Goal: Task Accomplishment & Management: Manage account settings

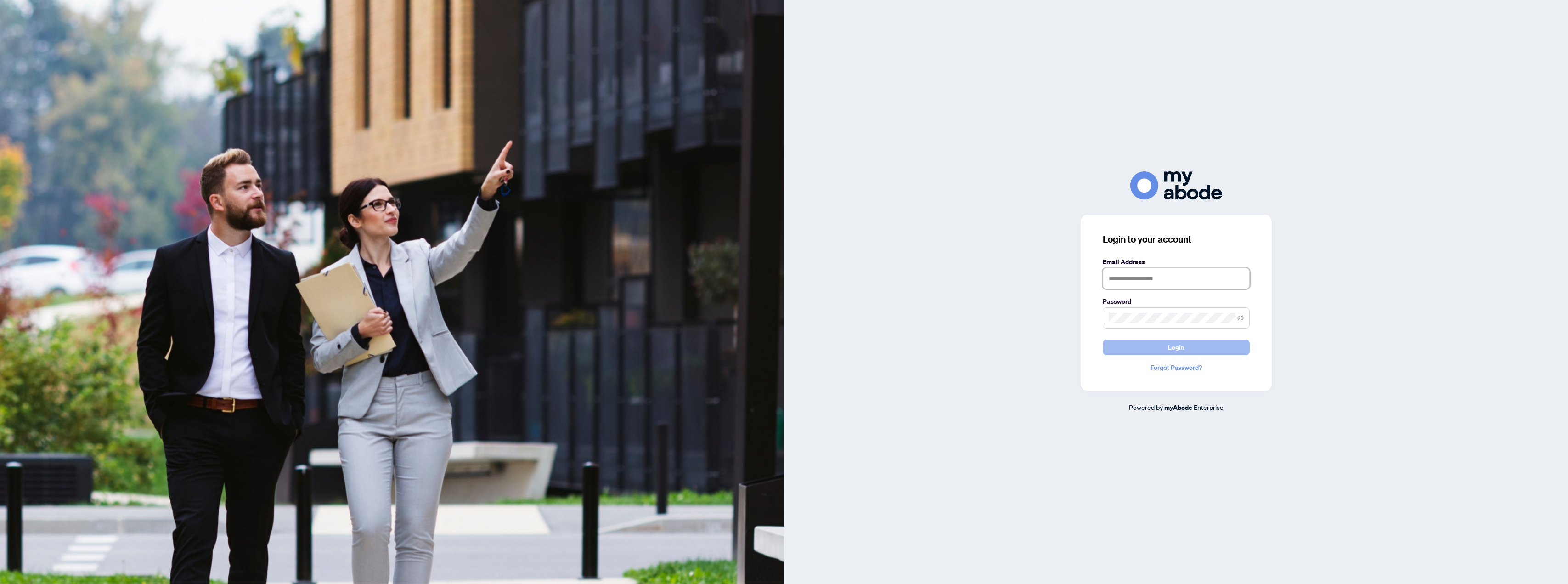
type input "**********"
click at [1192, 342] on button "Login" at bounding box center [1176, 347] width 147 height 16
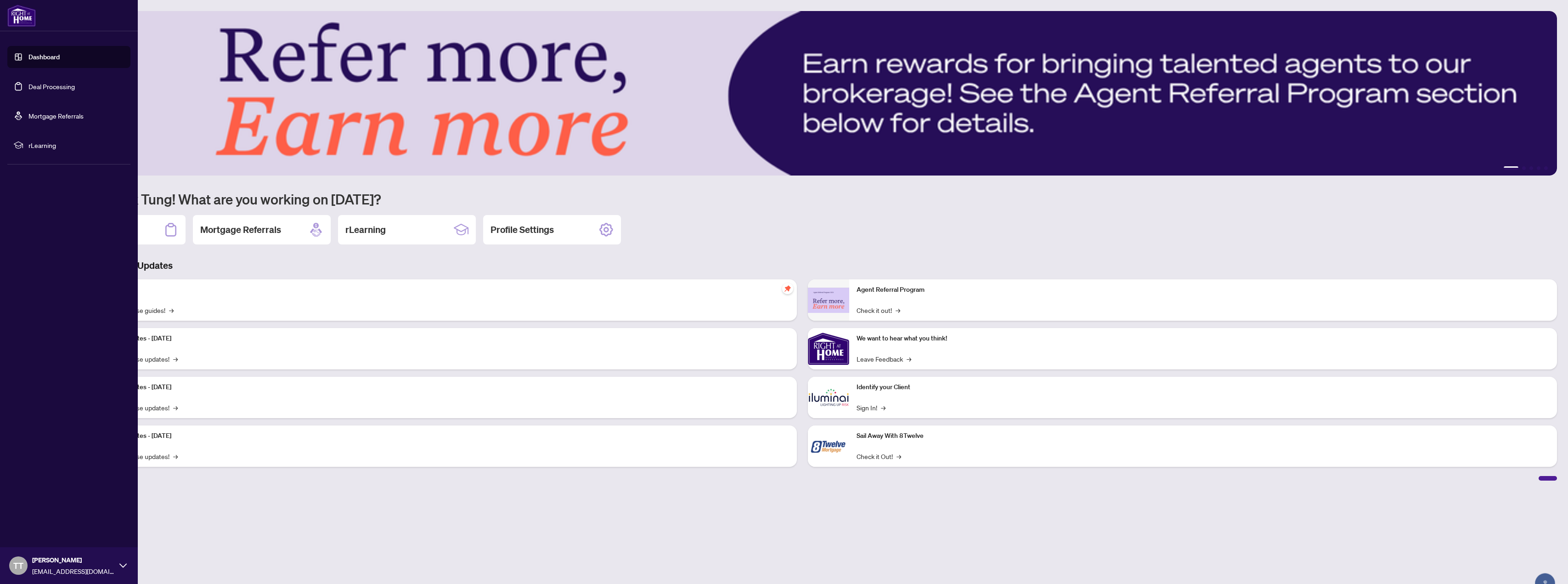
click at [44, 85] on link "Deal Processing" at bounding box center [52, 86] width 46 height 8
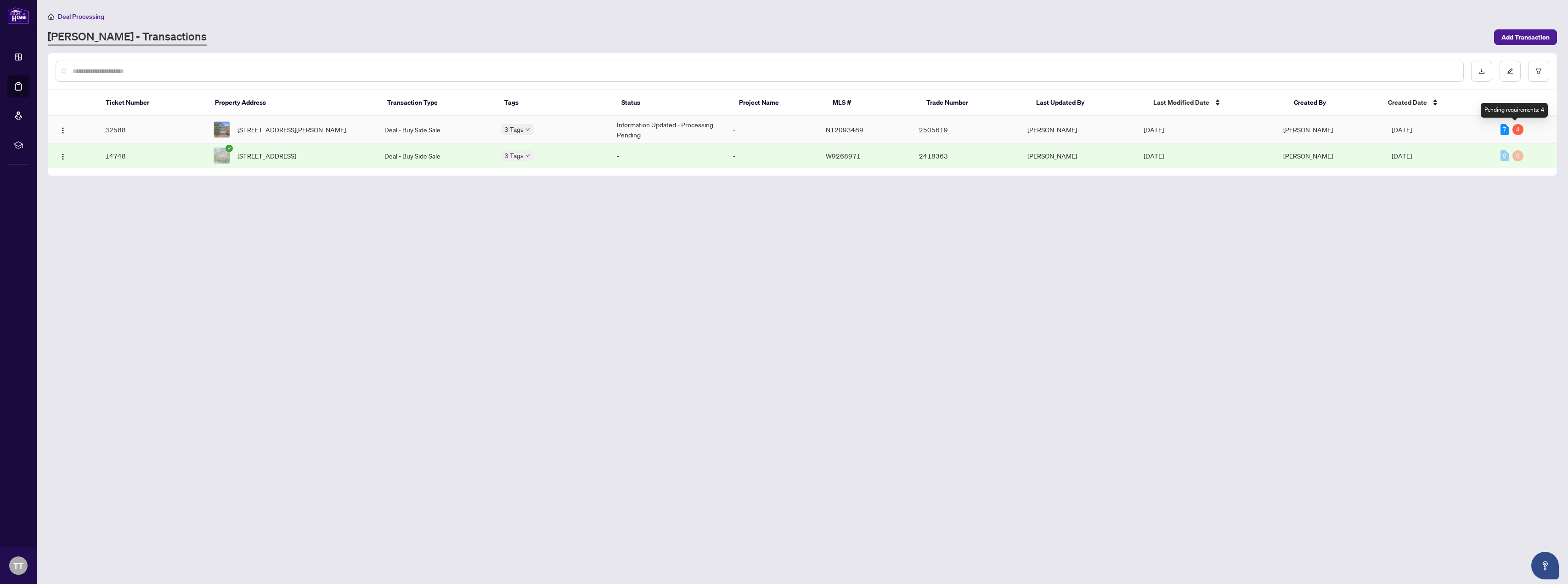
click at [1516, 129] on div "4" at bounding box center [1518, 130] width 11 height 11
click at [1500, 132] on div "7" at bounding box center [1504, 130] width 8 height 11
click at [268, 124] on span "[STREET_ADDRESS][PERSON_NAME]" at bounding box center [292, 129] width 108 height 10
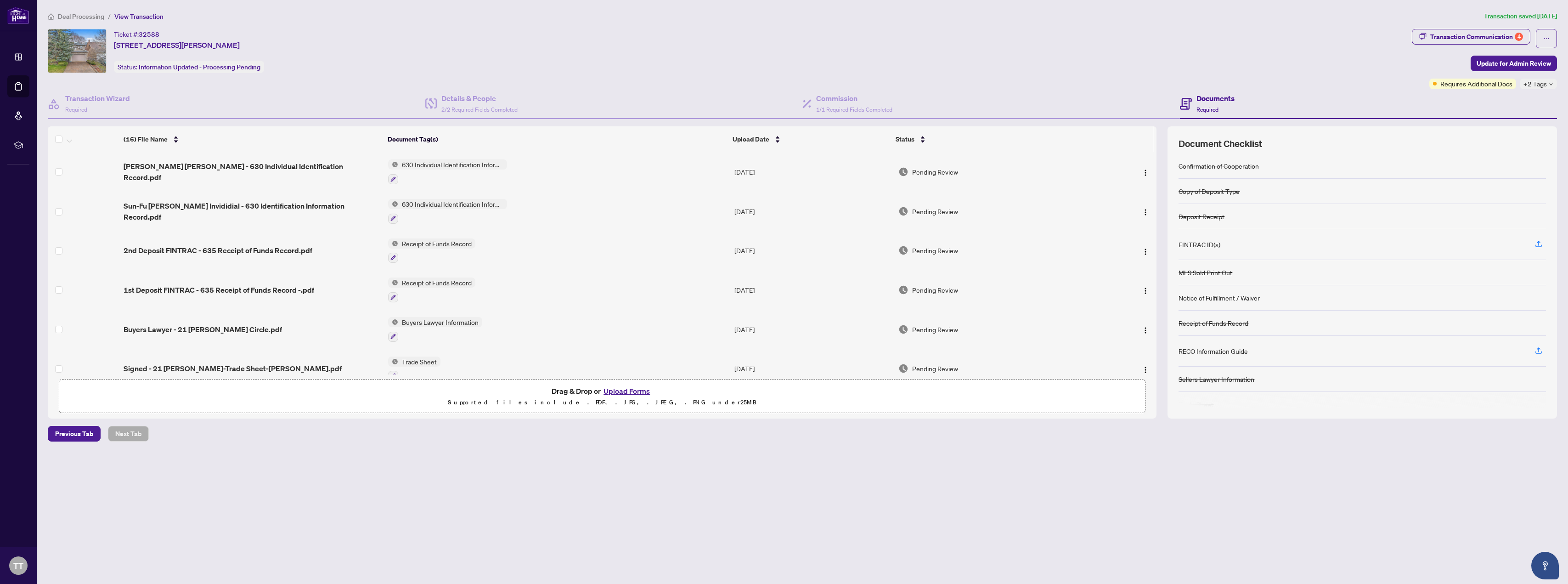
scroll to position [86, 0]
click at [1481, 39] on div "Transaction Communication 4" at bounding box center [1477, 37] width 93 height 15
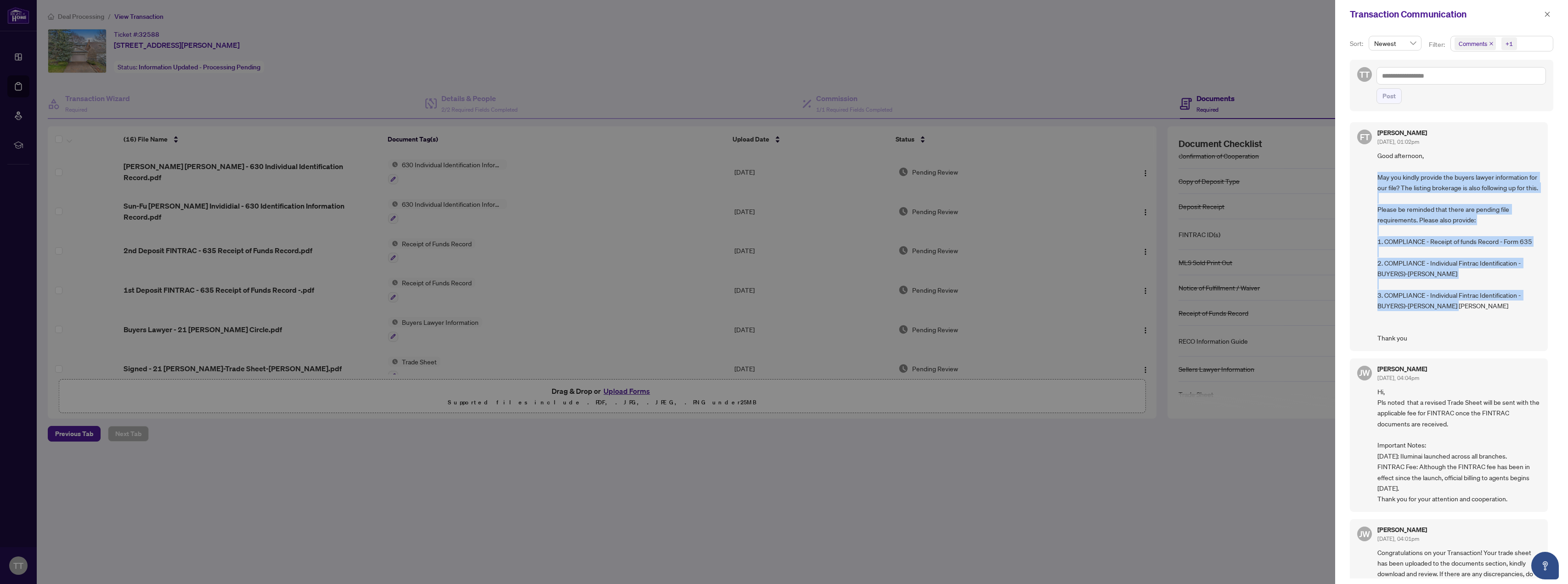
drag, startPoint x: 1379, startPoint y: 176, endPoint x: 1467, endPoint y: 317, distance: 166.2
click at [1467, 317] on span "Good afternoon, May you kindly provide the buyers lawyer information for our fi…" at bounding box center [1459, 246] width 163 height 193
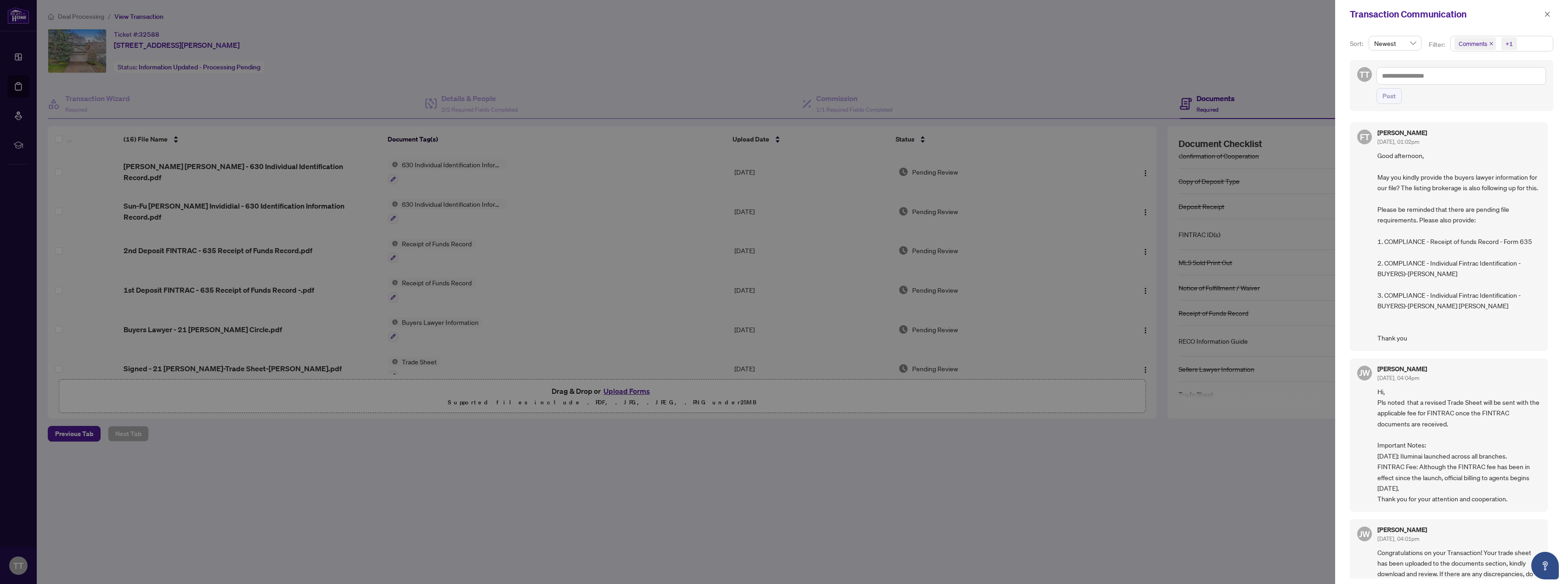
click at [1269, 64] on div at bounding box center [784, 292] width 1568 height 584
click at [1548, 11] on icon "close" at bounding box center [1547, 15] width 7 height 7
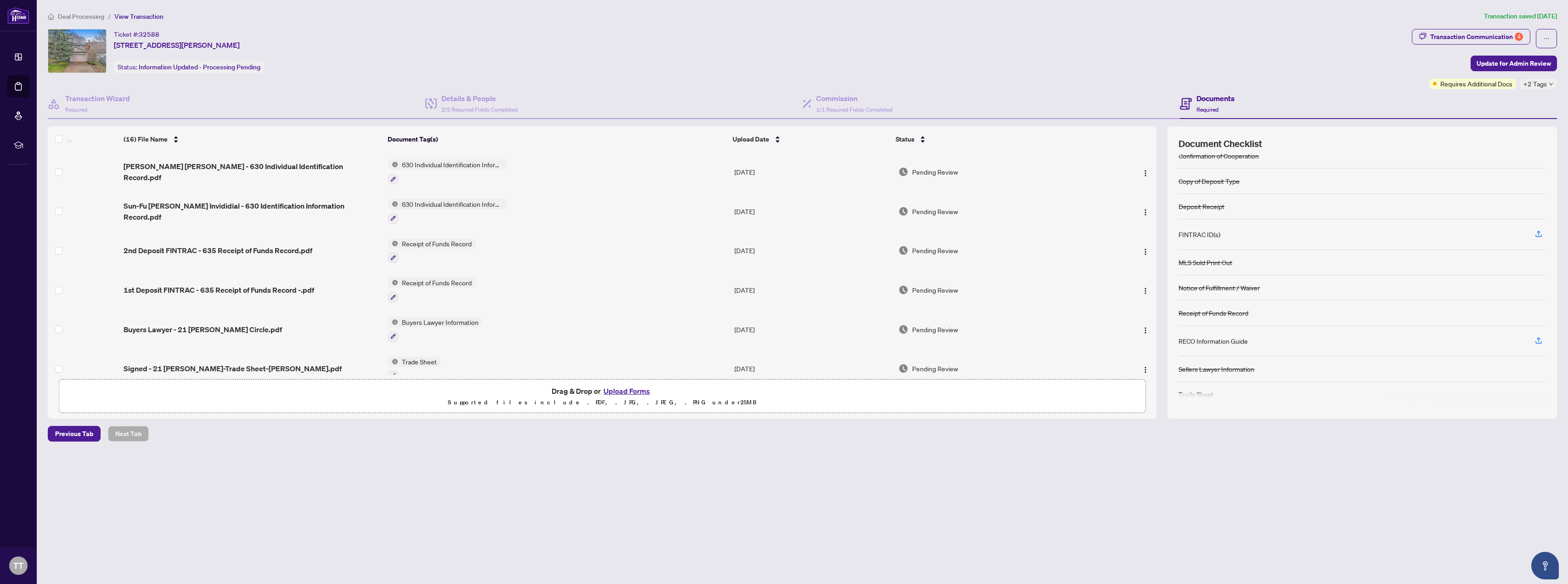
click at [1030, 80] on div "Ticket #: 32588 [STREET_ADDRESS][PERSON_NAME] Status: Information Updated - Pro…" at bounding box center [728, 59] width 1364 height 60
click at [1170, 62] on div "Ticket #: 32588 [STREET_ADDRESS][PERSON_NAME] Status: Information Updated - Pro…" at bounding box center [728, 51] width 1360 height 44
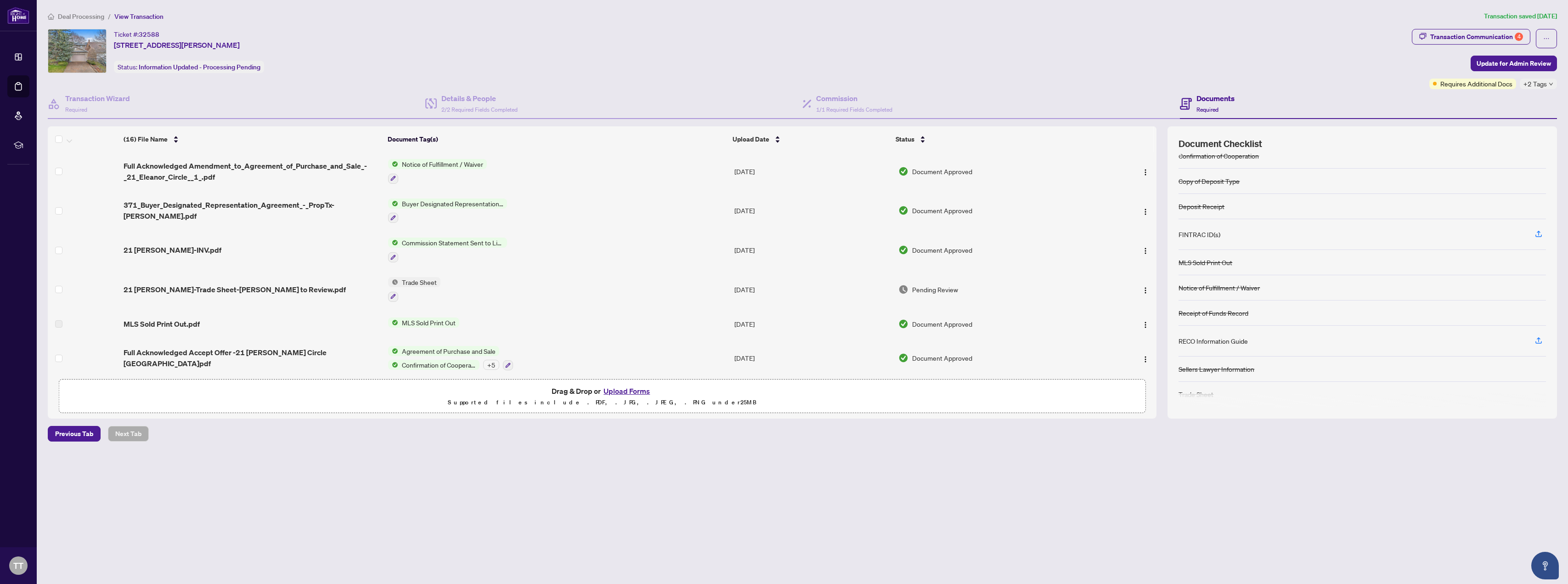
scroll to position [386, 0]
click at [1537, 231] on icon "button" at bounding box center [1539, 233] width 4 height 5
click at [1537, 337] on icon "button" at bounding box center [1538, 340] width 8 height 8
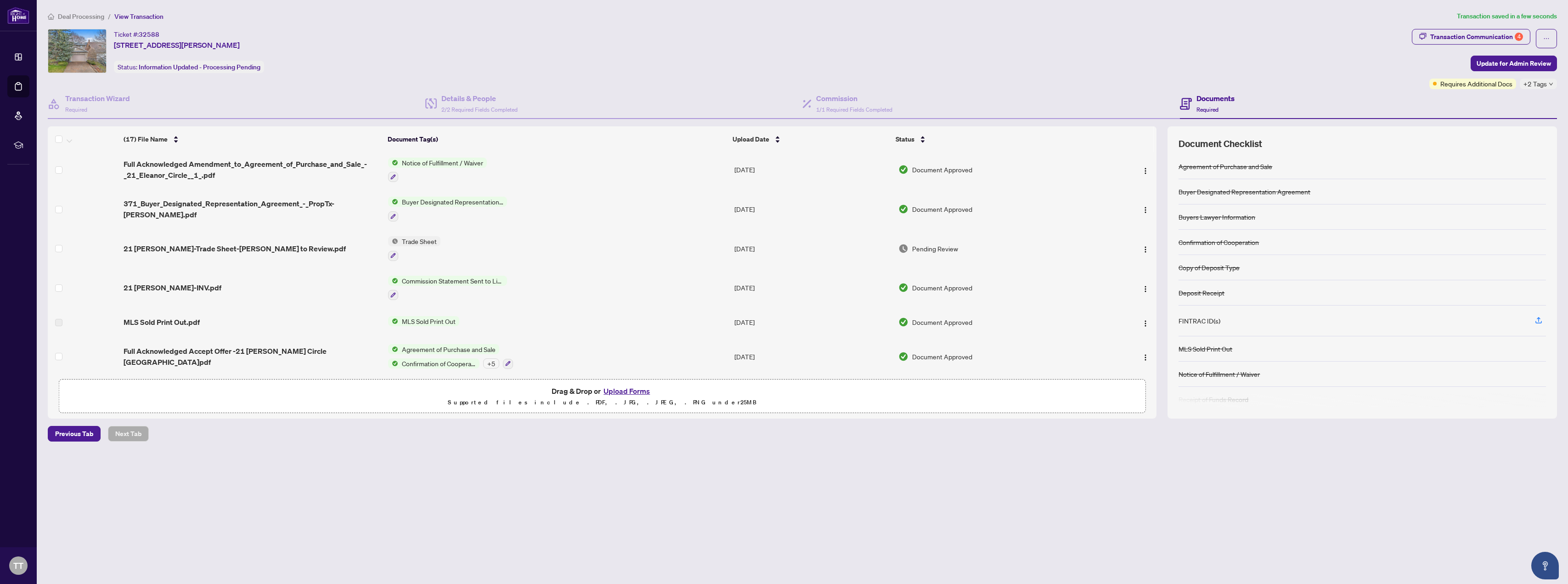
scroll to position [81, 0]
click at [1542, 236] on icon "button" at bounding box center [1538, 239] width 8 height 8
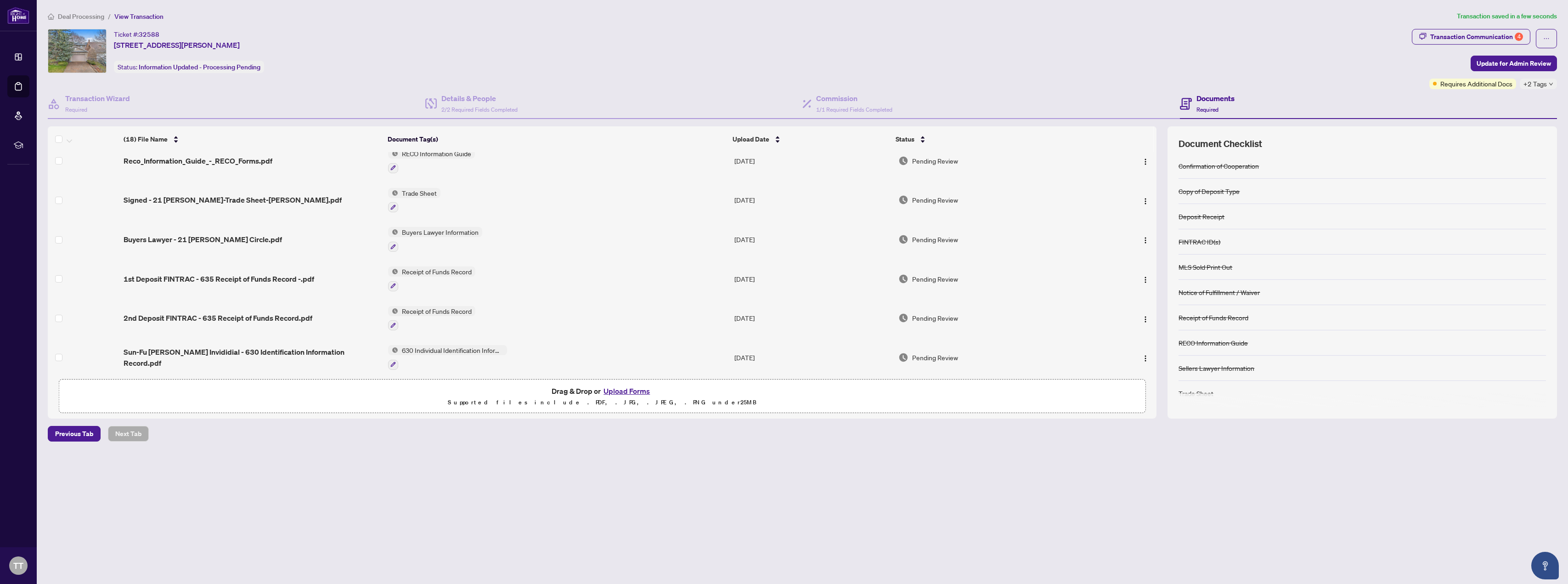
scroll to position [189, 0]
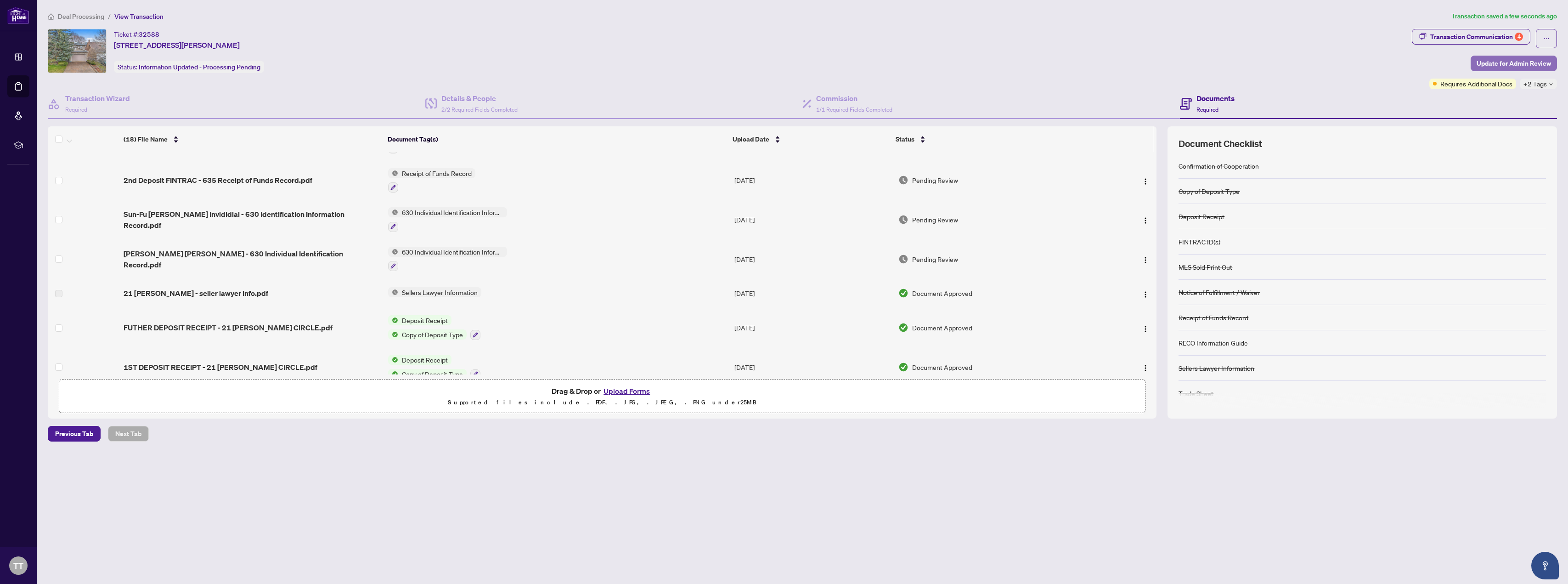
click at [1527, 62] on span "Update for Admin Review" at bounding box center [1514, 63] width 74 height 15
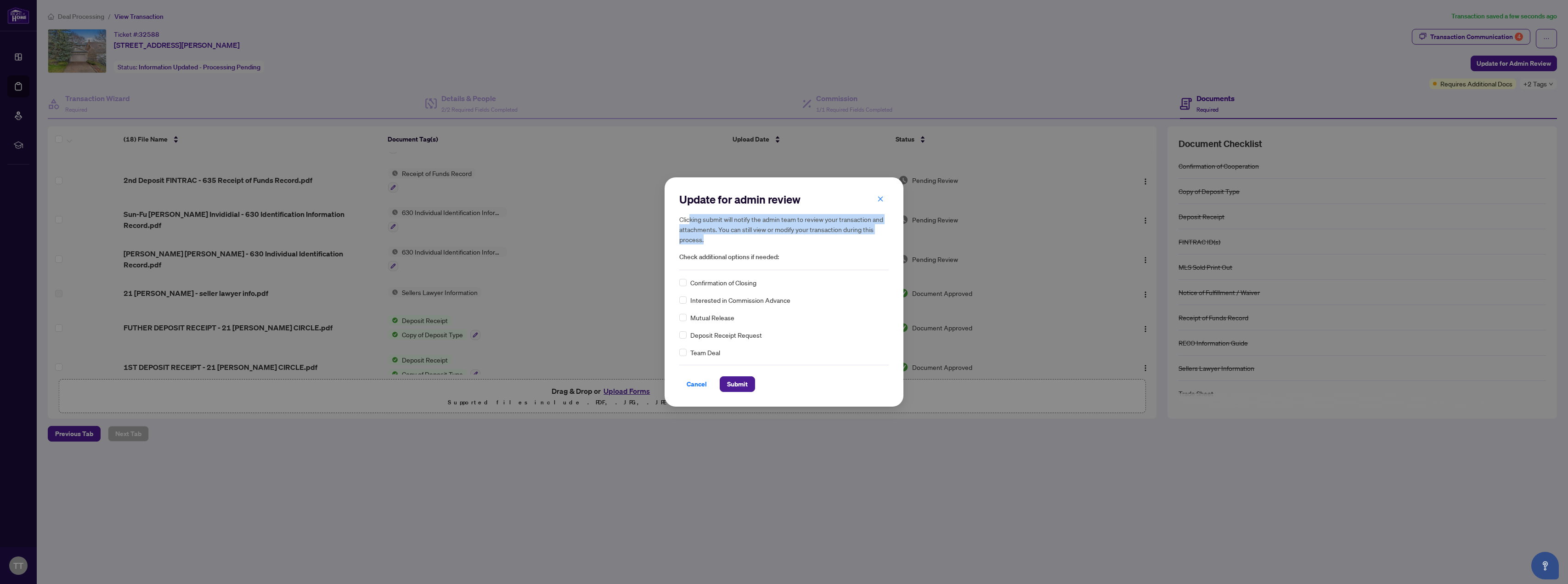
drag, startPoint x: 691, startPoint y: 219, endPoint x: 839, endPoint y: 236, distance: 149.0
click at [839, 236] on h5 "Clicking submit will notify the admin team to review your transaction and attac…" at bounding box center [784, 229] width 209 height 31
click at [737, 382] on span "Submit" at bounding box center [737, 384] width 21 height 15
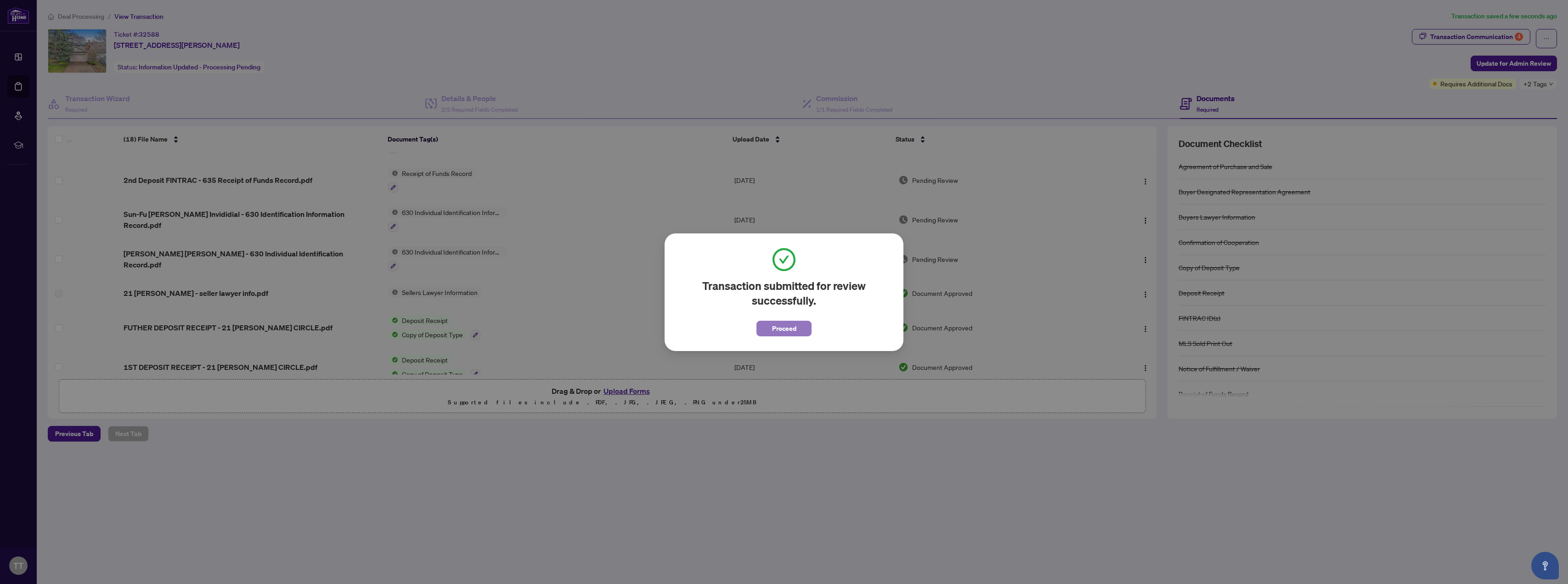
click at [772, 328] on button "Proceed" at bounding box center [784, 329] width 55 height 16
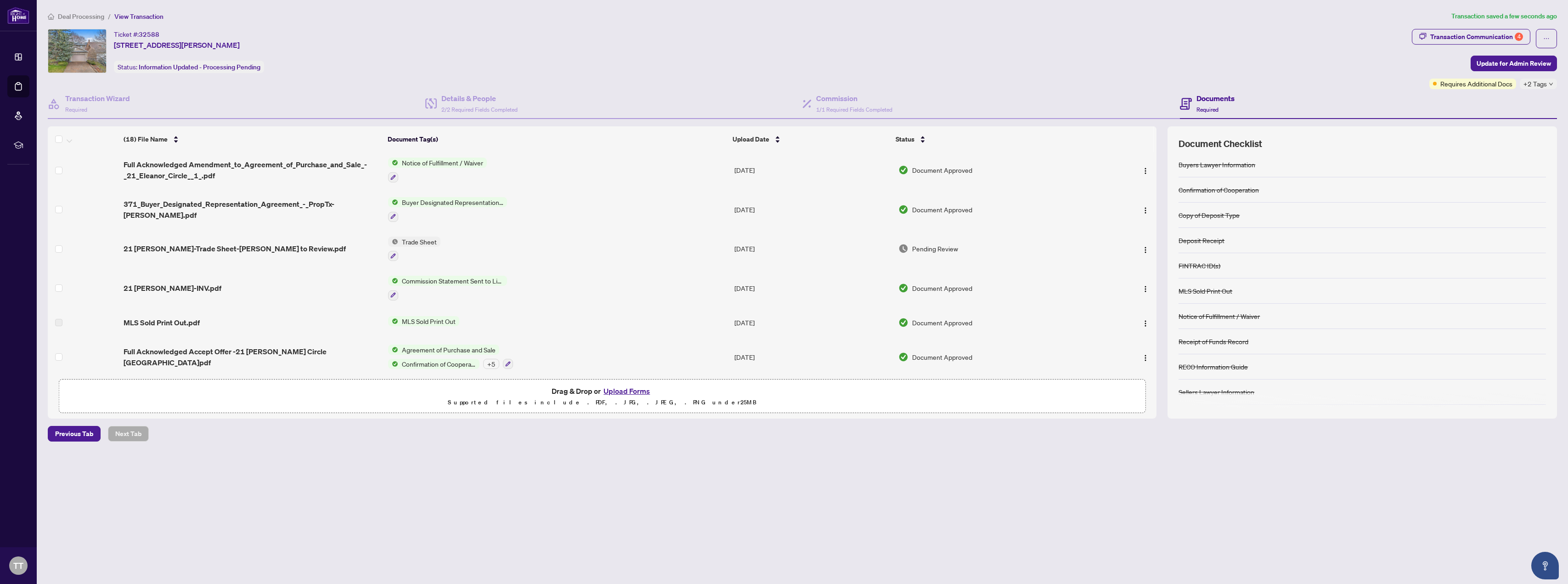
scroll to position [76, 0]
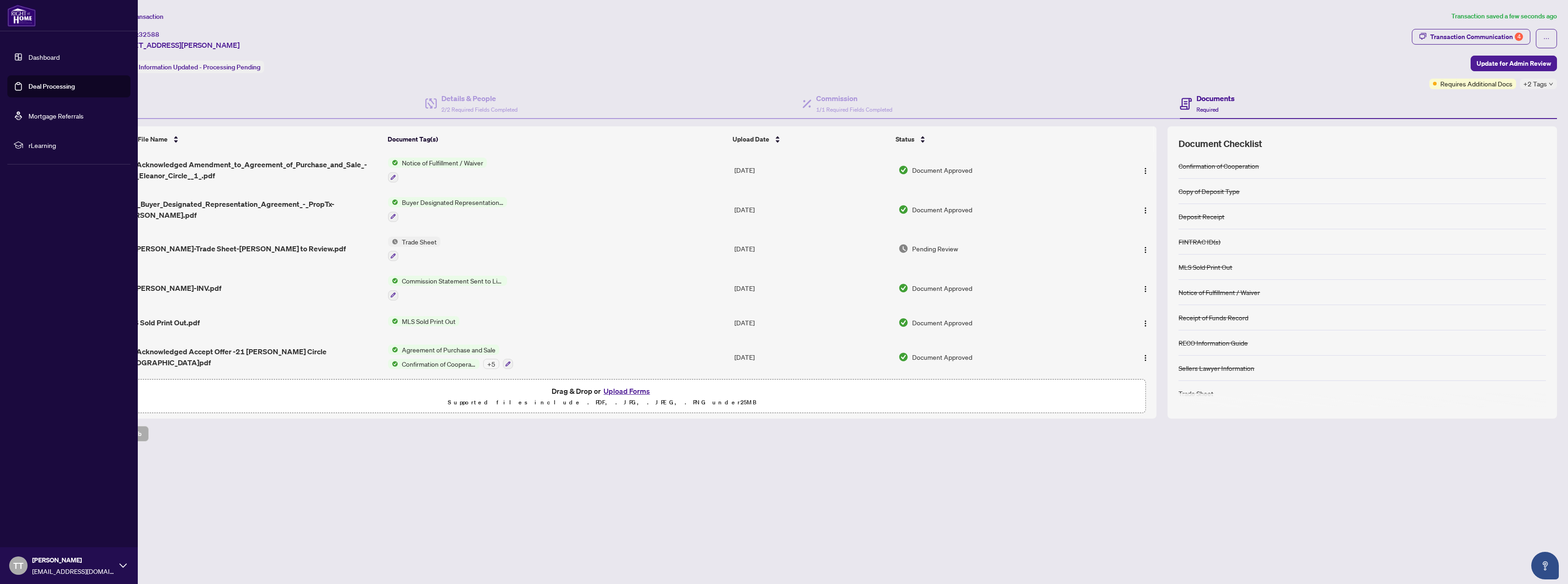
click at [44, 90] on link "Deal Processing" at bounding box center [52, 86] width 46 height 8
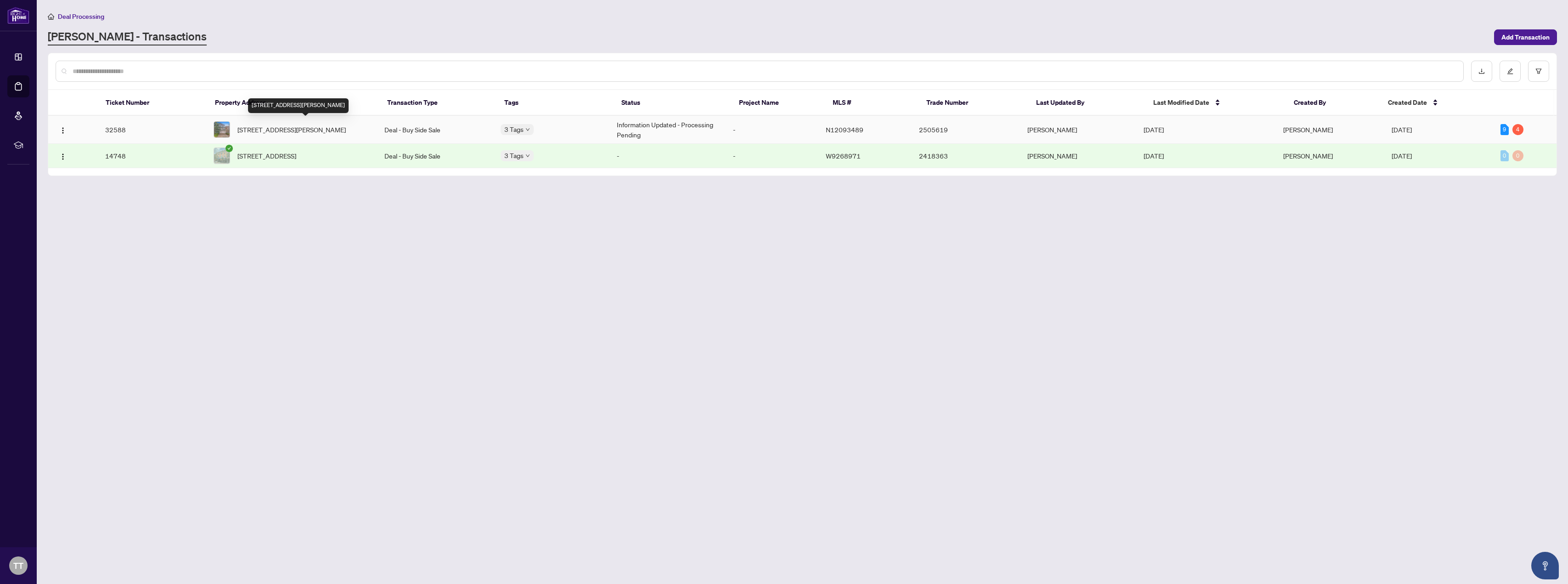
click at [296, 124] on span "[STREET_ADDRESS][PERSON_NAME]" at bounding box center [292, 129] width 108 height 10
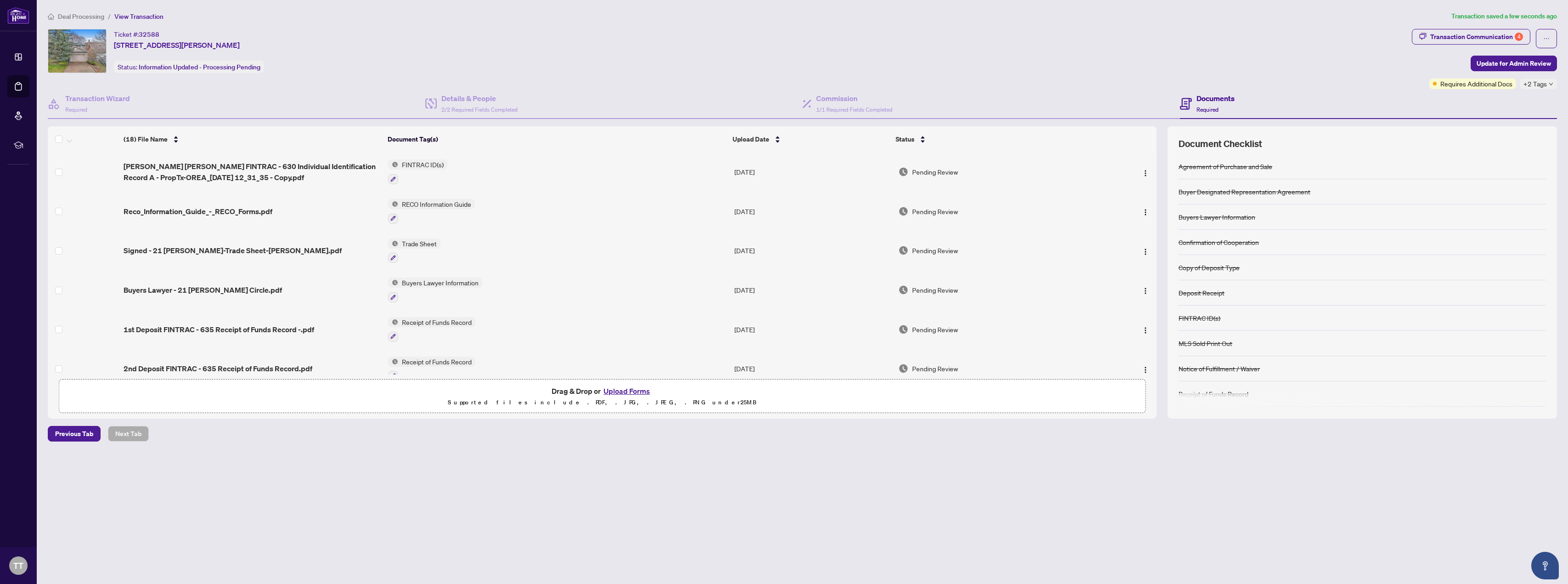
click at [1536, 82] on span "+2 Tags" at bounding box center [1535, 84] width 23 height 11
click at [1454, 88] on span "Requires Additional Docs" at bounding box center [1476, 83] width 72 height 10
drag, startPoint x: 1454, startPoint y: 82, endPoint x: 1235, endPoint y: 98, distance: 219.6
click at [1453, 82] on span "Requires Additional Docs" at bounding box center [1476, 83] width 72 height 10
click at [1142, 174] on img "button" at bounding box center [1145, 173] width 7 height 7
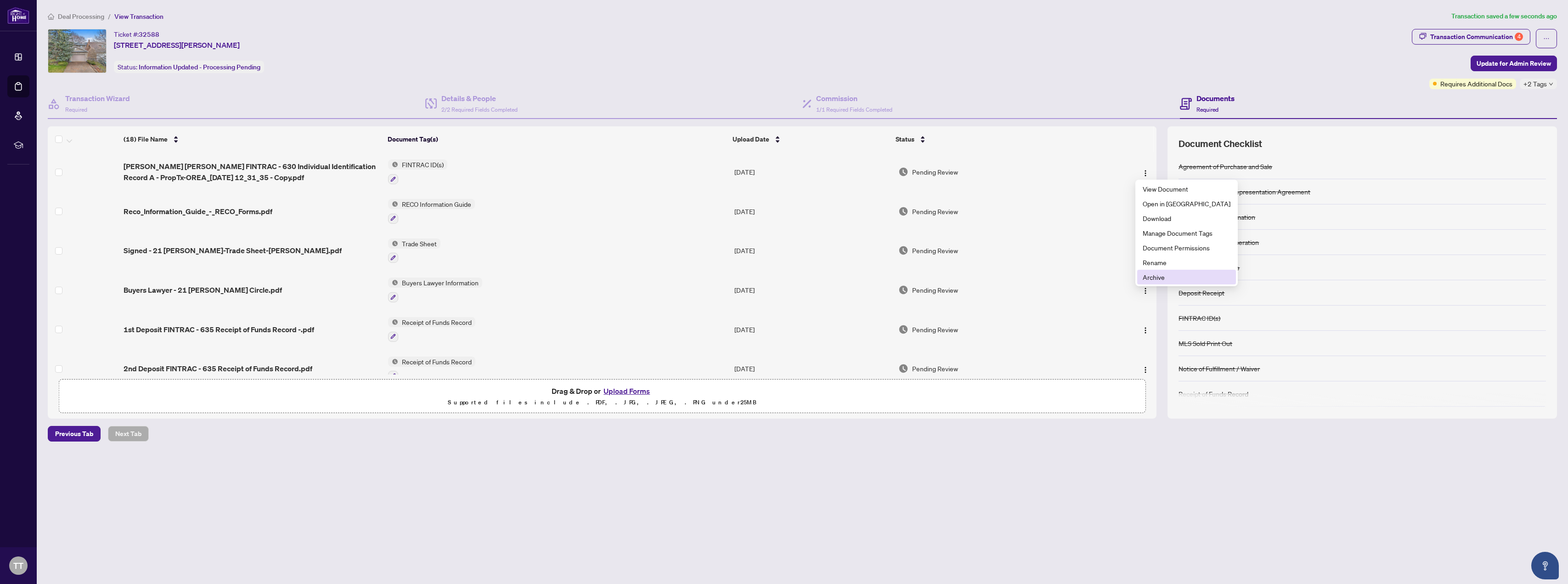
click at [1154, 280] on span "Archive" at bounding box center [1187, 276] width 88 height 10
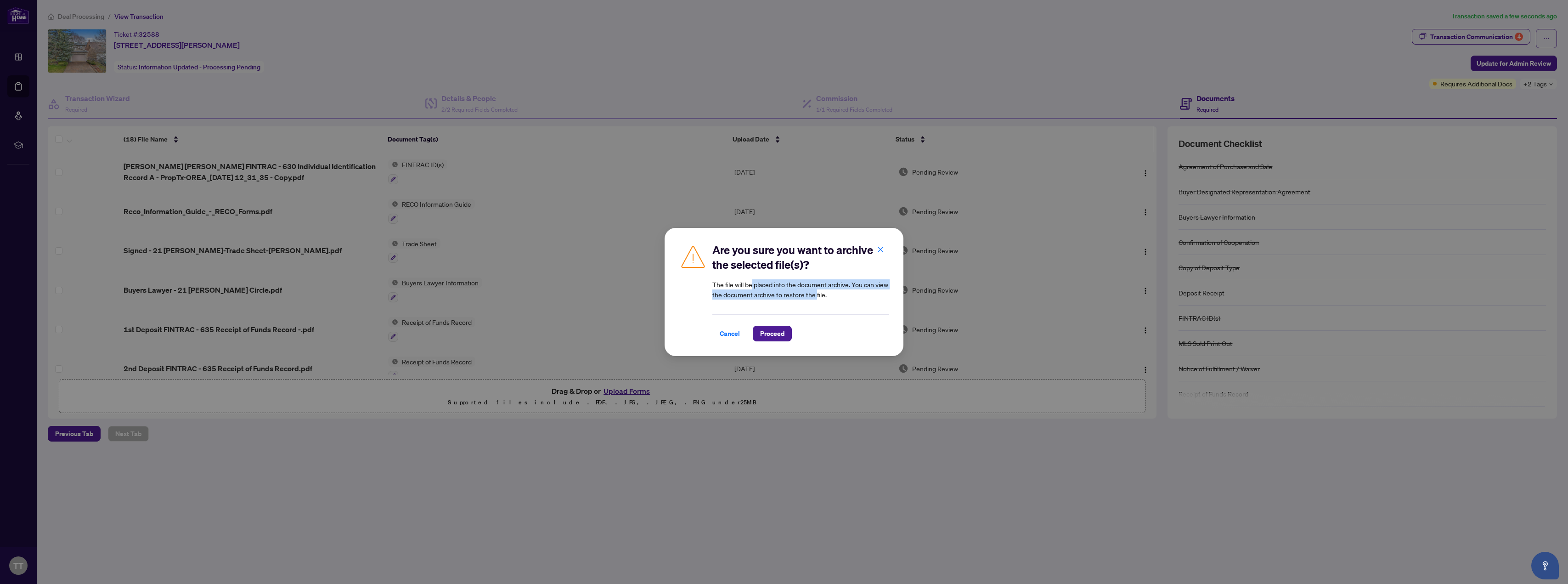
drag, startPoint x: 752, startPoint y: 285, endPoint x: 813, endPoint y: 300, distance: 62.8
click at [816, 300] on article "The file will be placed into the document archive. You can view the document ar…" at bounding box center [801, 289] width 177 height 20
click at [727, 332] on span "Cancel" at bounding box center [730, 334] width 20 height 15
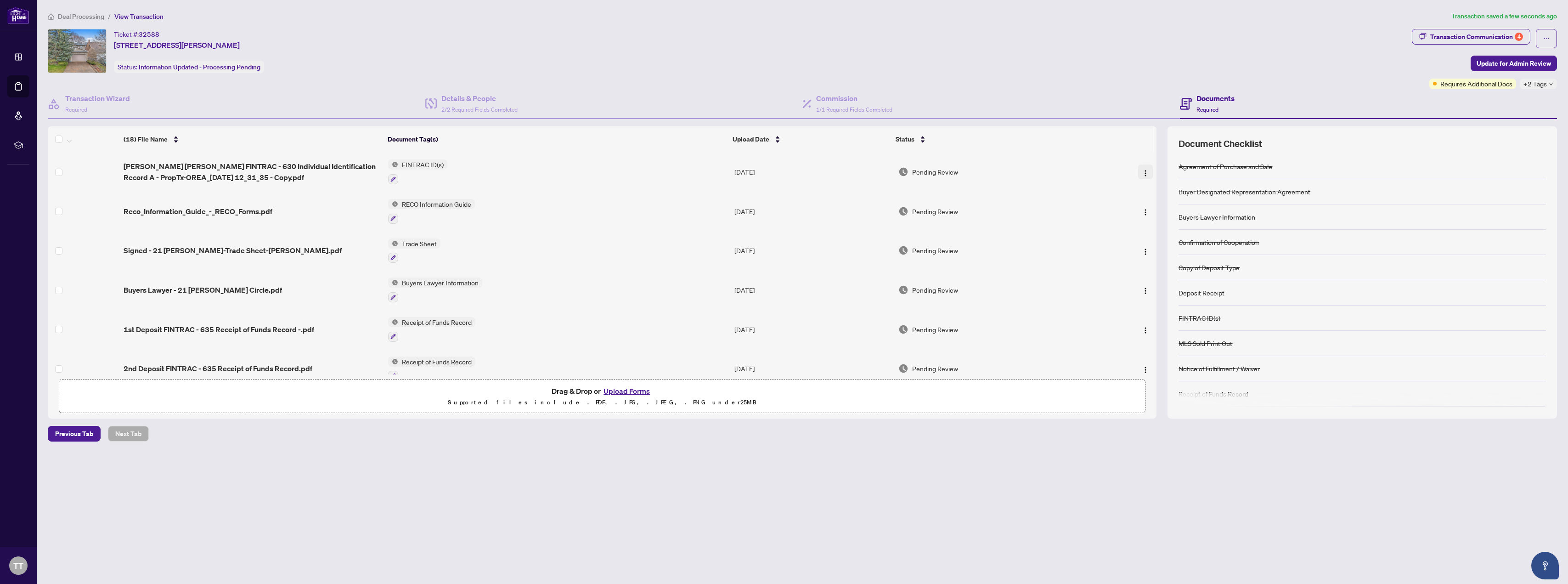
click at [1146, 171] on img "button" at bounding box center [1145, 173] width 7 height 7
click at [1153, 277] on span "Archive" at bounding box center [1187, 276] width 88 height 10
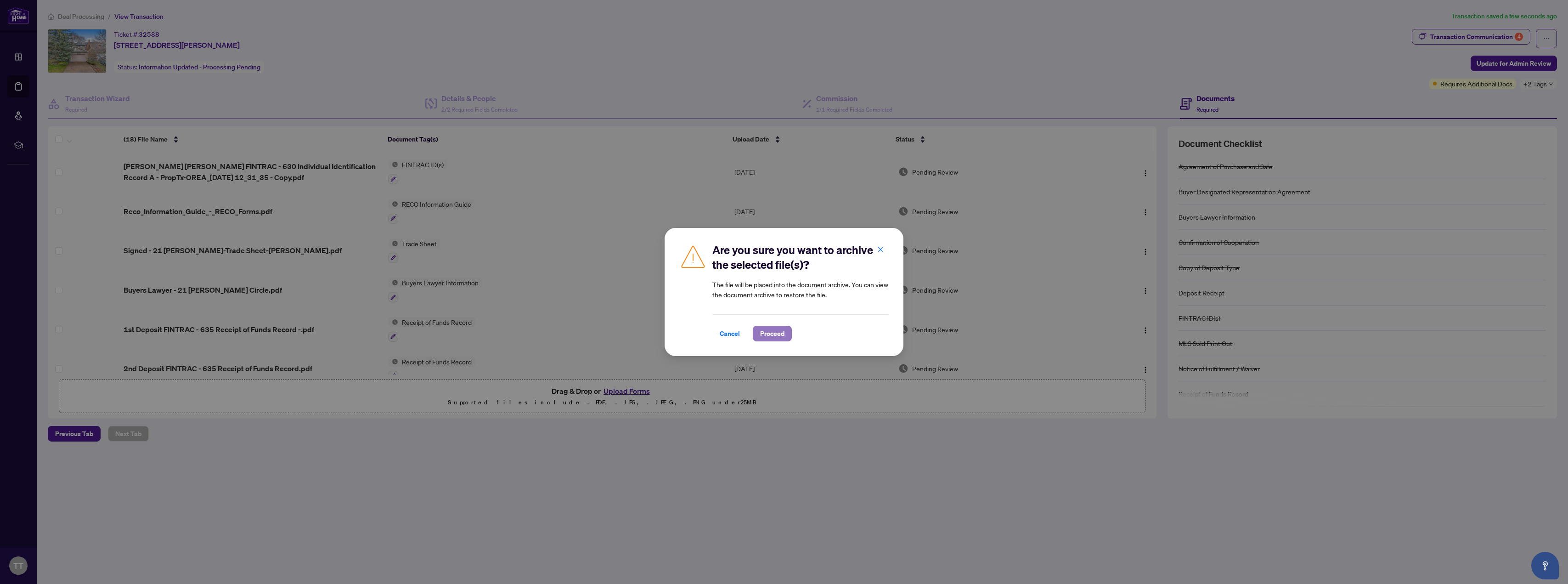
click at [773, 328] on span "Proceed" at bounding box center [772, 334] width 25 height 15
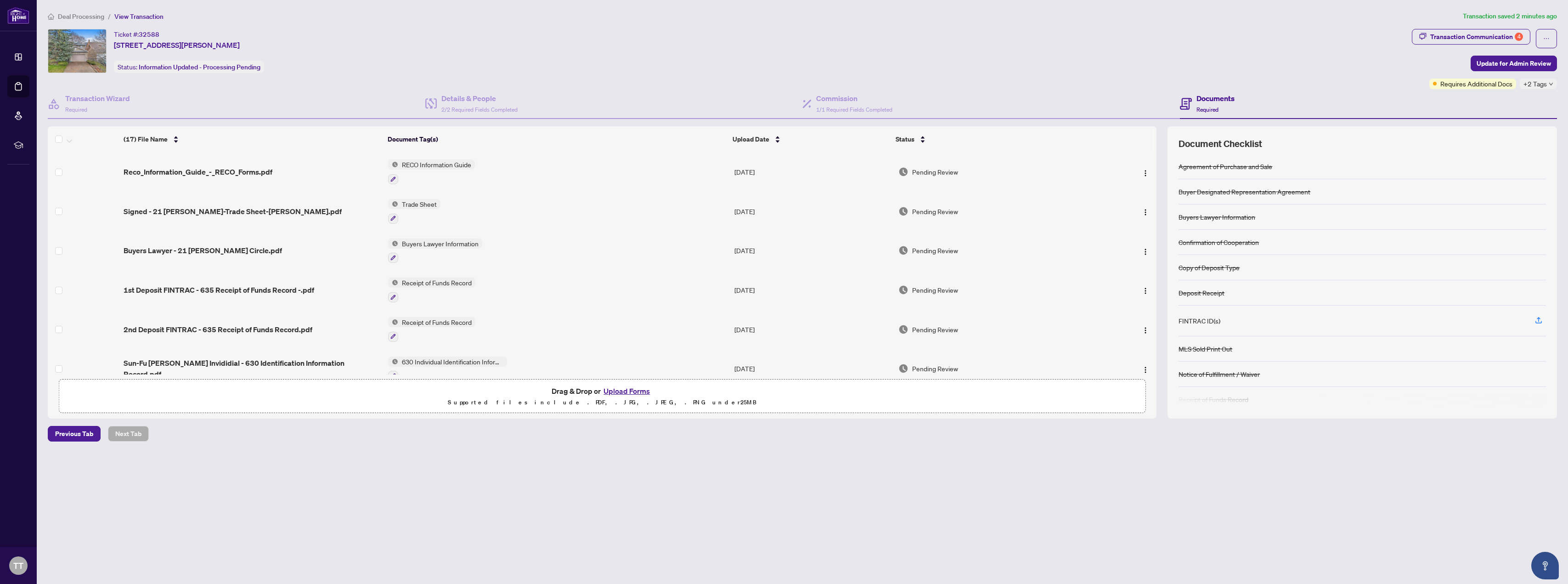
click at [337, 51] on div "Ticket #: 32588 [STREET_ADDRESS][PERSON_NAME] Status: Information Updated - Pro…" at bounding box center [728, 51] width 1360 height 44
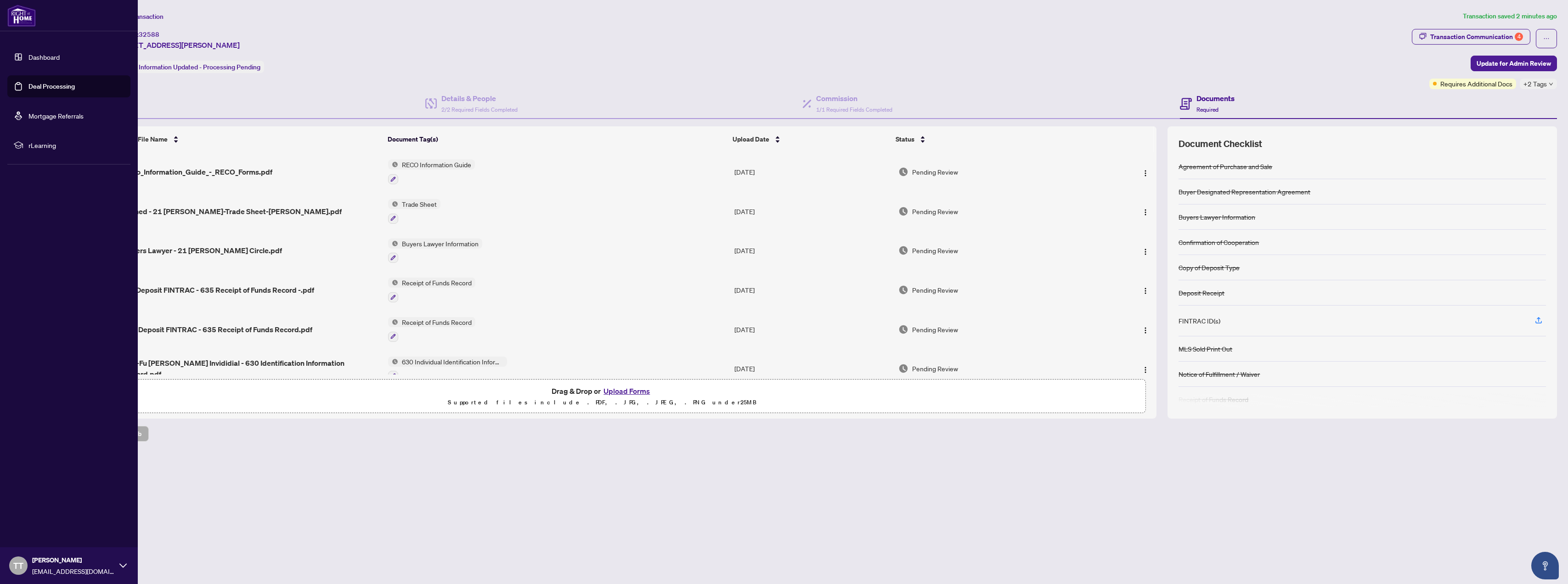
click at [33, 56] on link "Dashboard" at bounding box center [44, 57] width 31 height 8
